Goal: Task Accomplishment & Management: Manage account settings

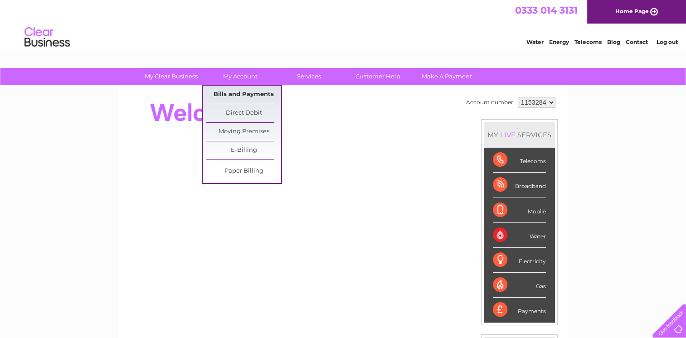
click at [236, 92] on link "Bills and Payments" at bounding box center [243, 95] width 75 height 18
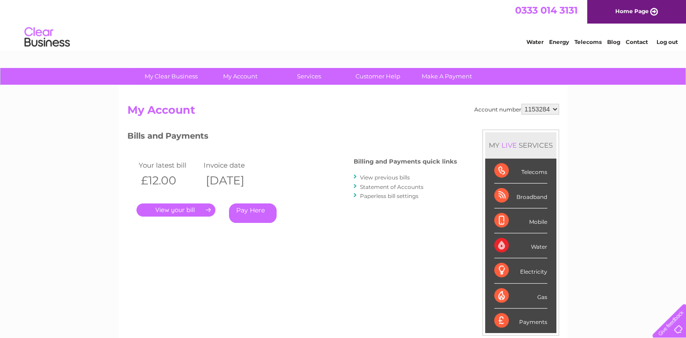
click at [180, 213] on link "." at bounding box center [176, 210] width 79 height 13
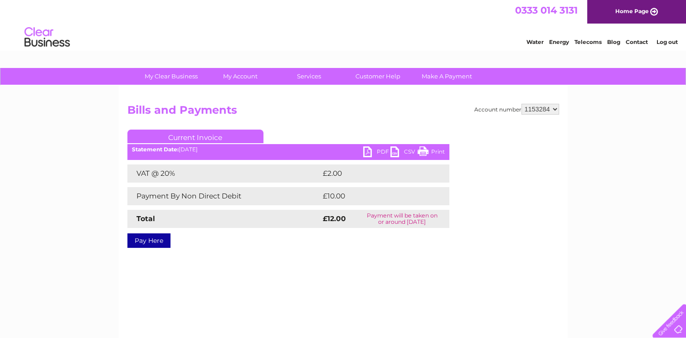
click at [368, 149] on link "PDF" at bounding box center [376, 153] width 27 height 13
